Goal: Navigation & Orientation: Go to known website

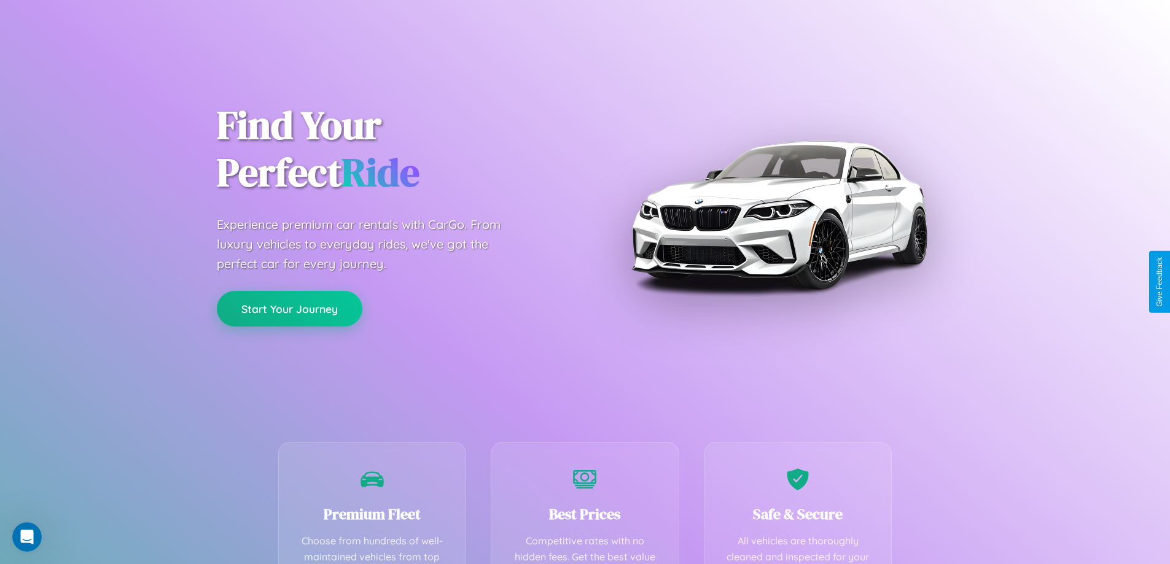
click at [289, 309] on button "Start Your Journey" at bounding box center [290, 309] width 146 height 36
click at [289, 308] on button "Start Your Journey" at bounding box center [290, 309] width 146 height 36
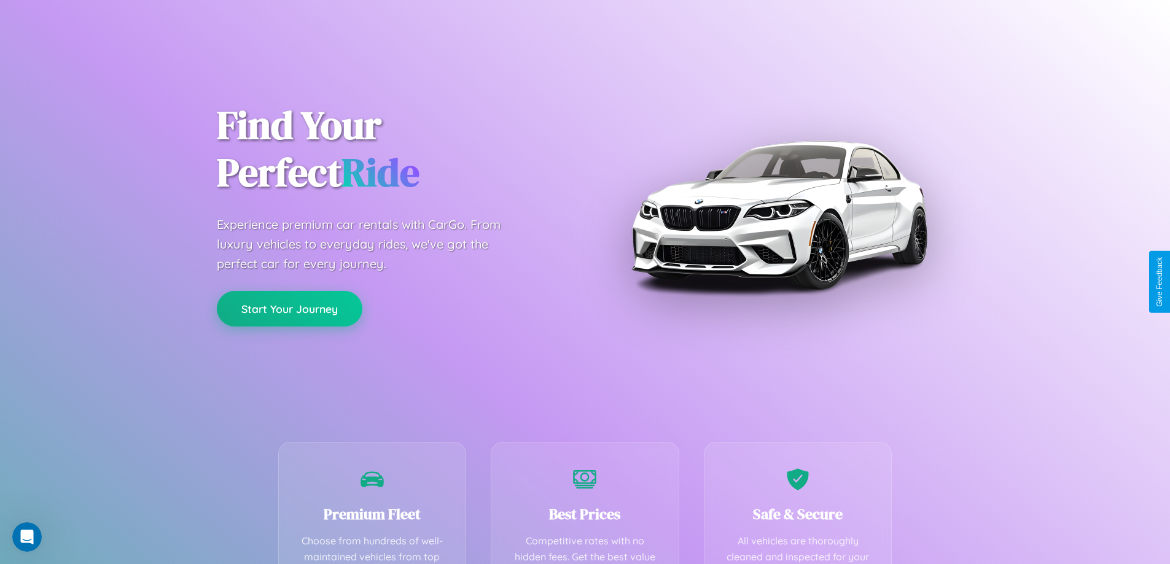
click at [289, 308] on button "Start Your Journey" at bounding box center [290, 309] width 146 height 36
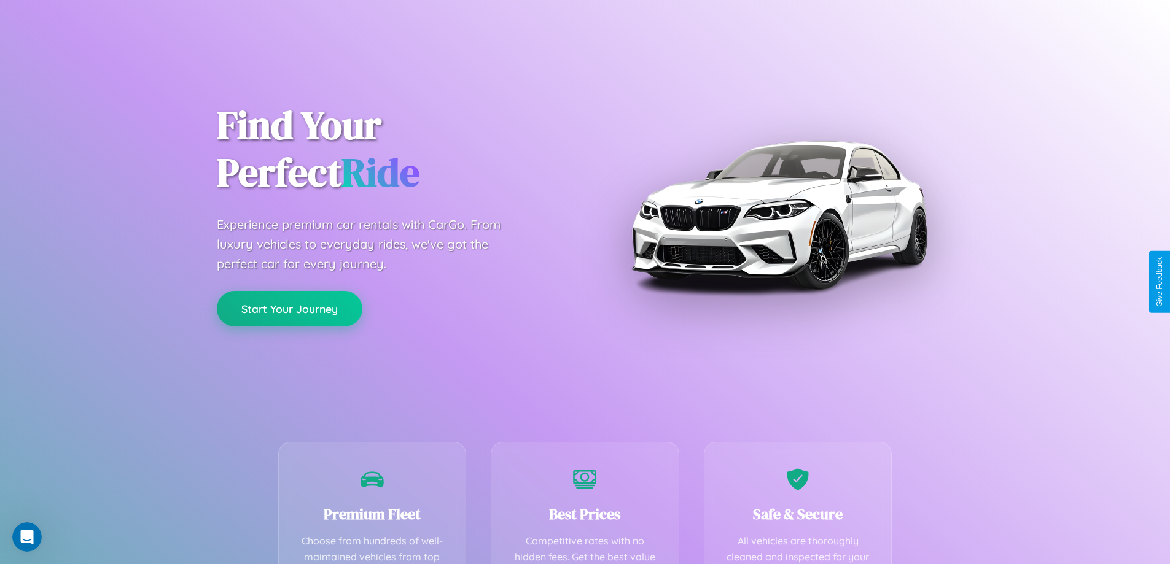
click at [289, 308] on button "Start Your Journey" at bounding box center [290, 309] width 146 height 36
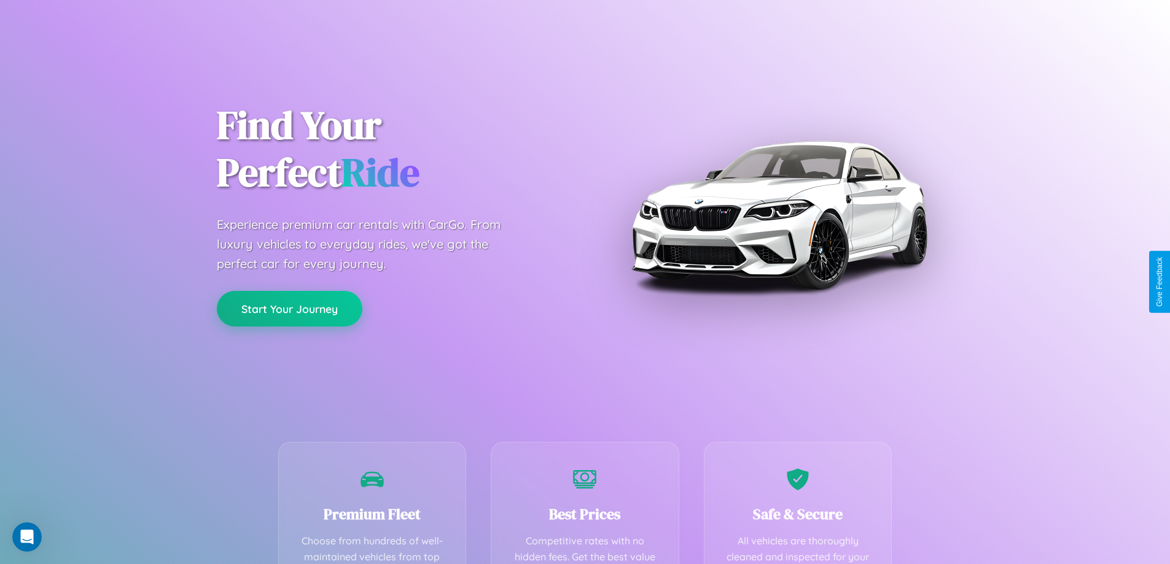
click at [289, 308] on button "Start Your Journey" at bounding box center [290, 309] width 146 height 36
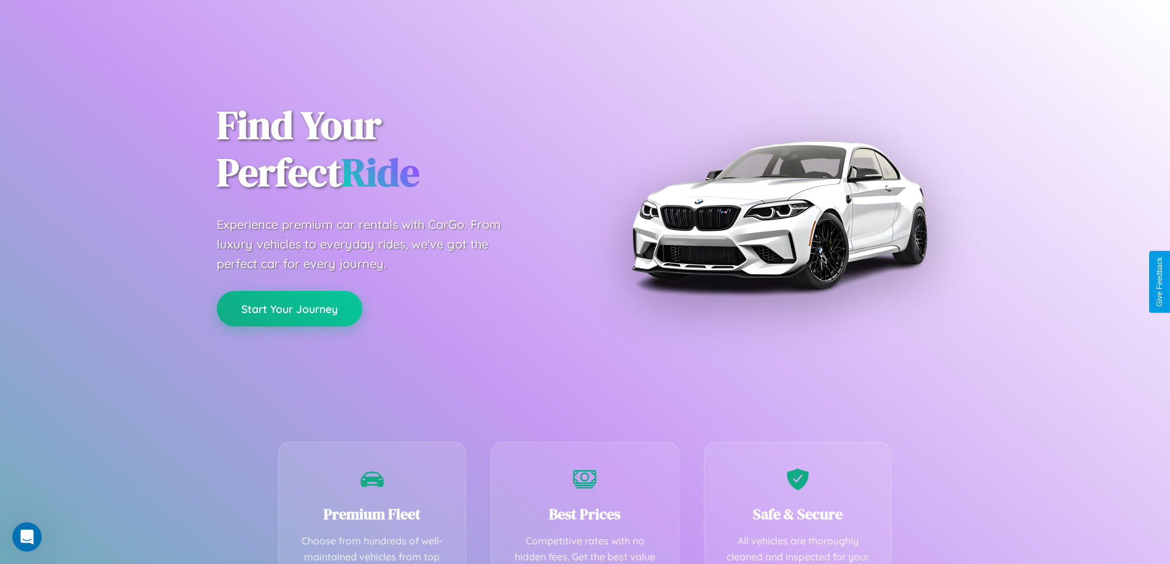
click at [289, 308] on button "Start Your Journey" at bounding box center [290, 309] width 146 height 36
